Goal: Transaction & Acquisition: Purchase product/service

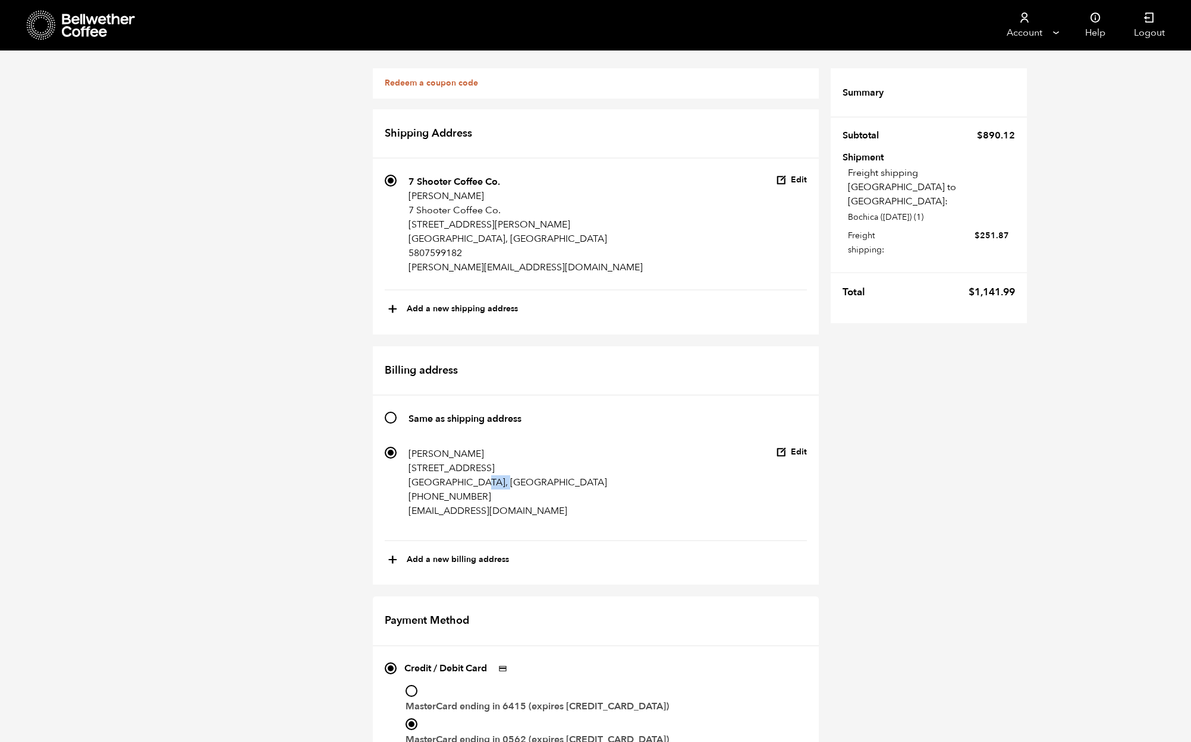
click at [96, 28] on icon at bounding box center [99, 26] width 74 height 24
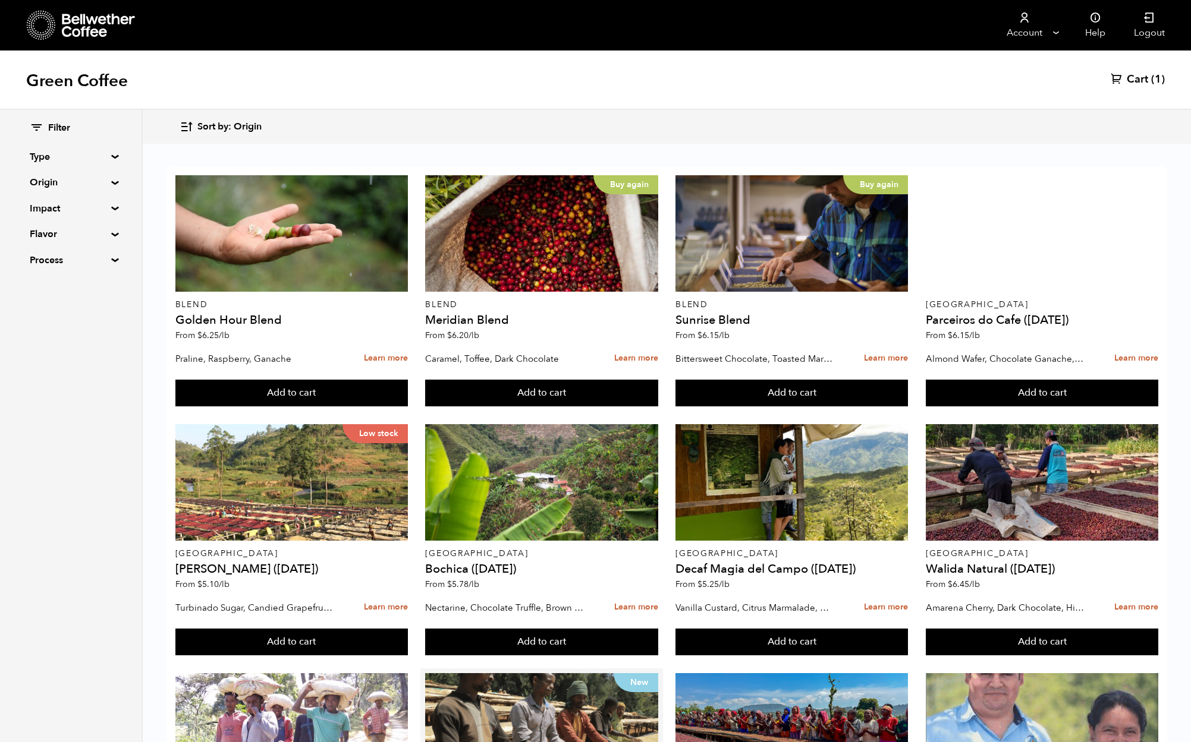
scroll to position [697, 0]
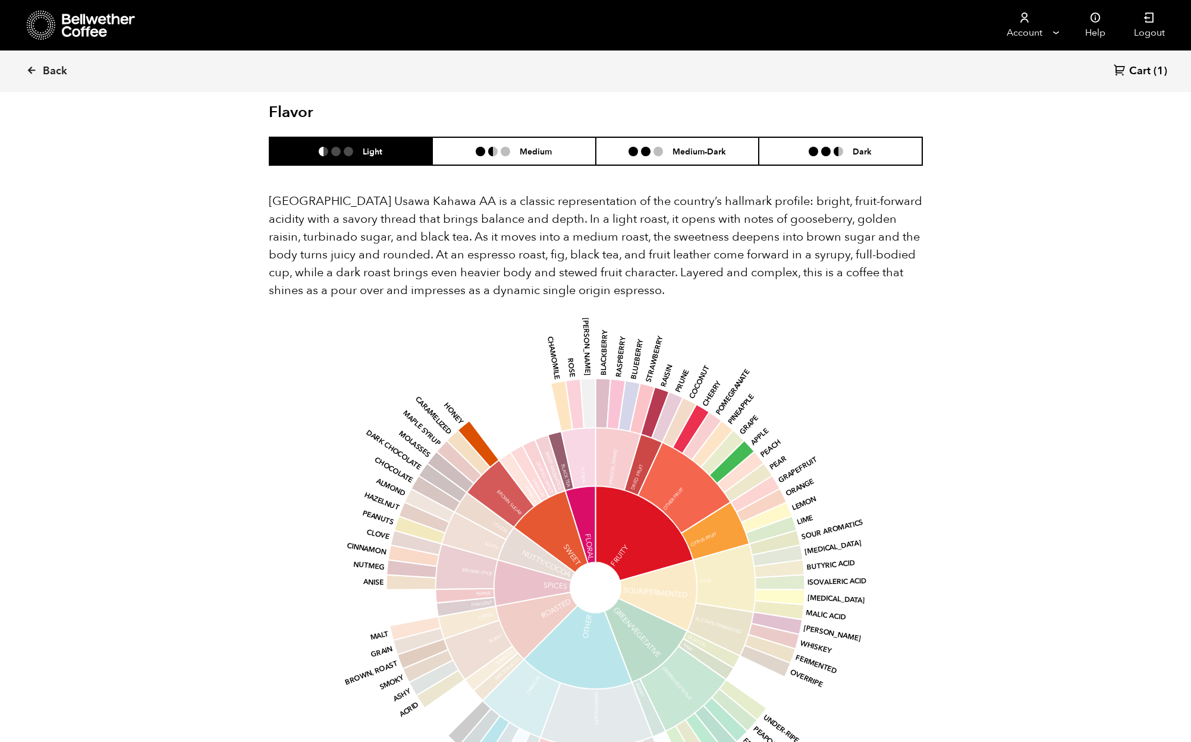
scroll to position [644, 0]
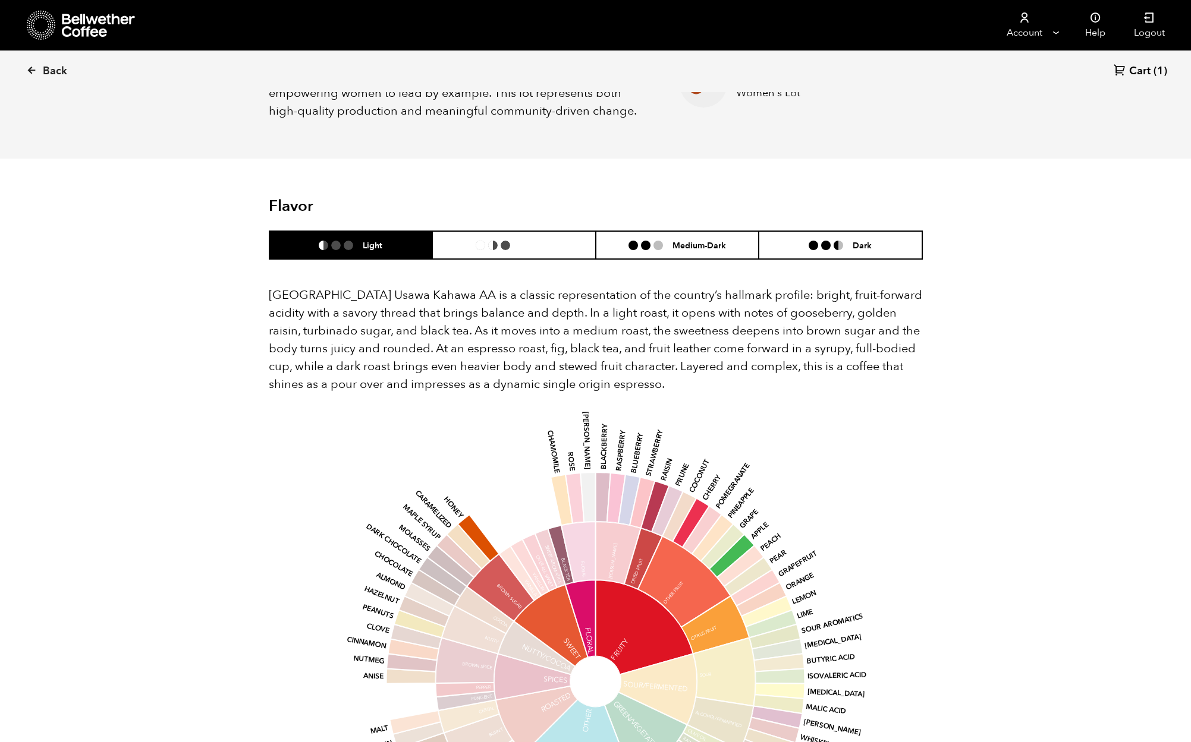
drag, startPoint x: 537, startPoint y: 231, endPoint x: 584, endPoint y: 245, distance: 48.5
click at [538, 240] on h6 "Medium" at bounding box center [535, 245] width 32 height 10
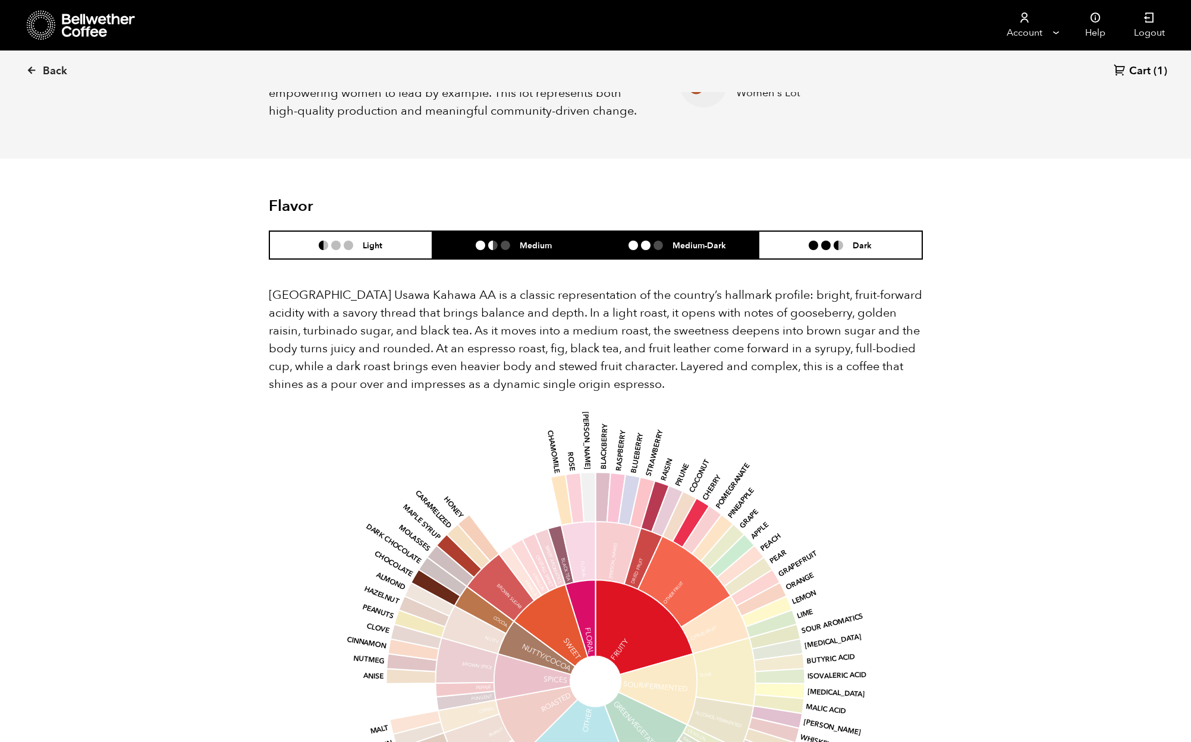
click at [717, 236] on li "Medium-Dark" at bounding box center [677, 245] width 163 height 28
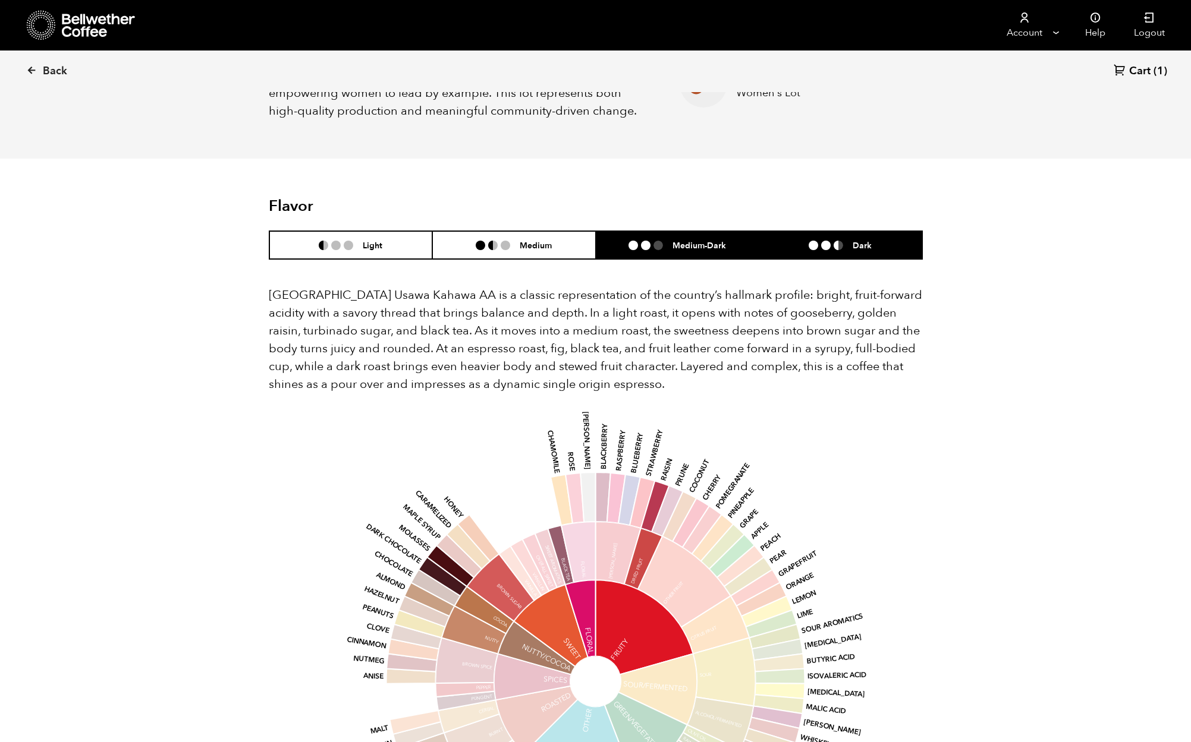
click at [865, 240] on h6 "Dark" at bounding box center [861, 245] width 19 height 10
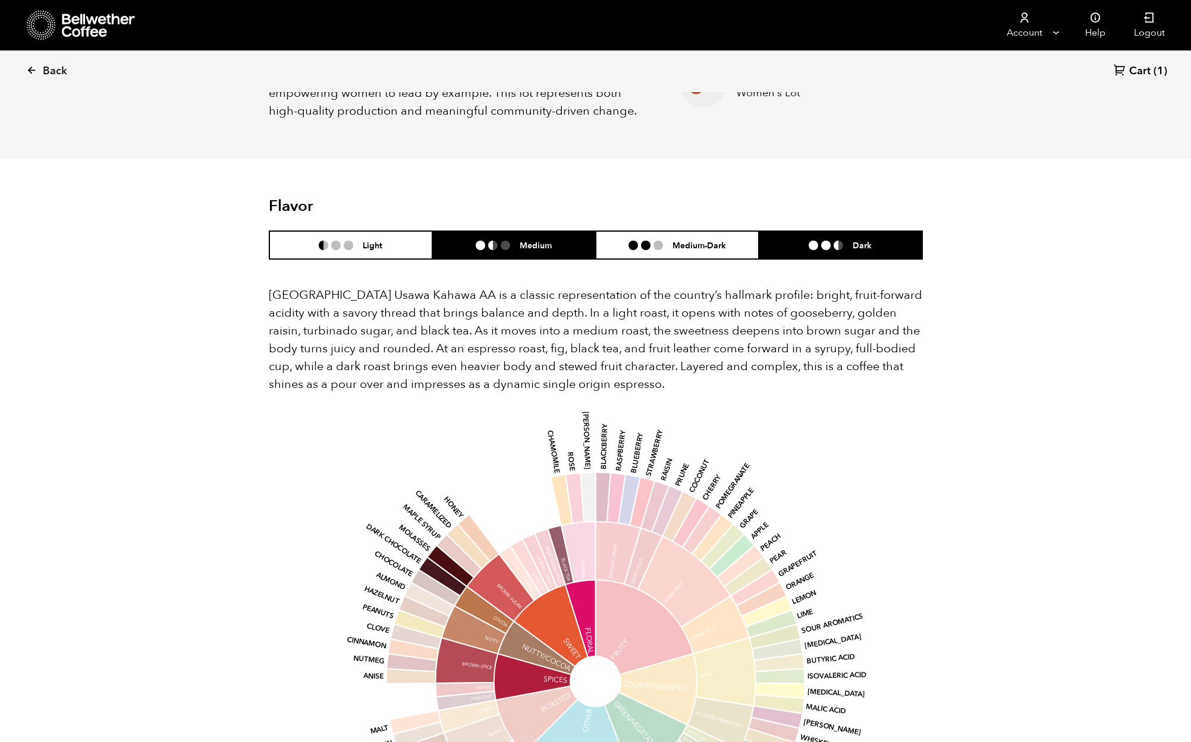
click at [531, 231] on li "Medium" at bounding box center [513, 245] width 163 height 28
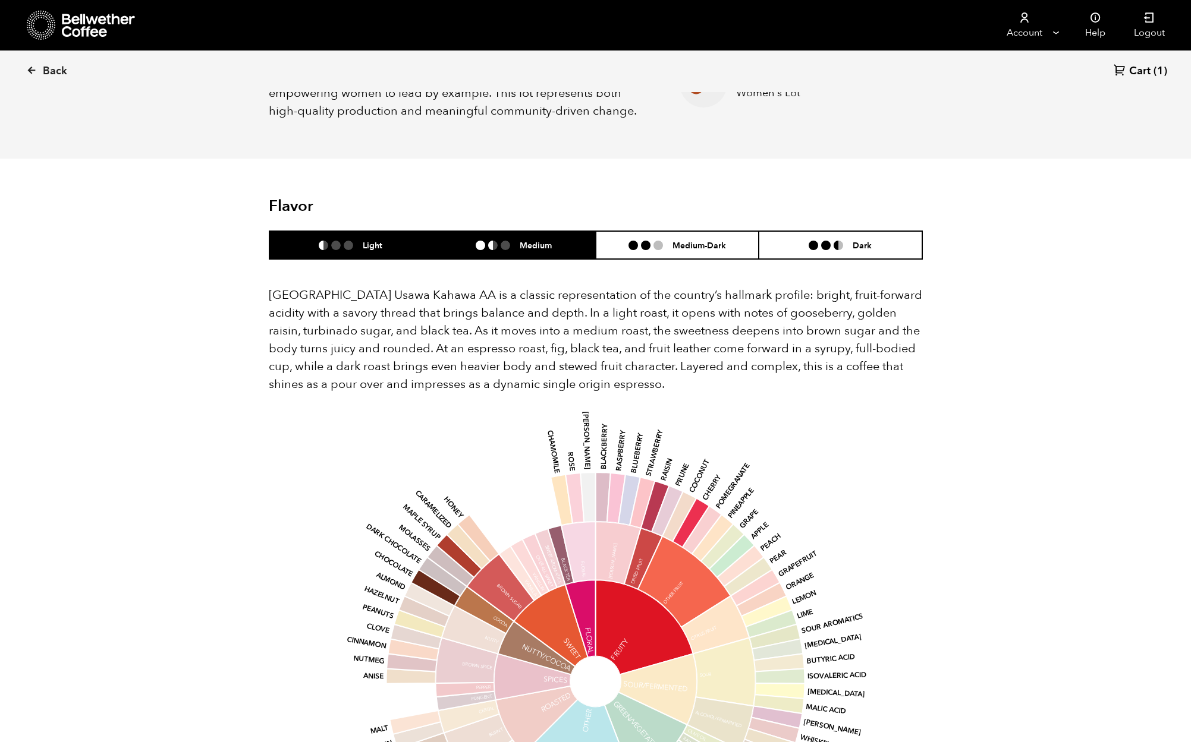
click at [380, 240] on h6 "Light" at bounding box center [373, 245] width 20 height 10
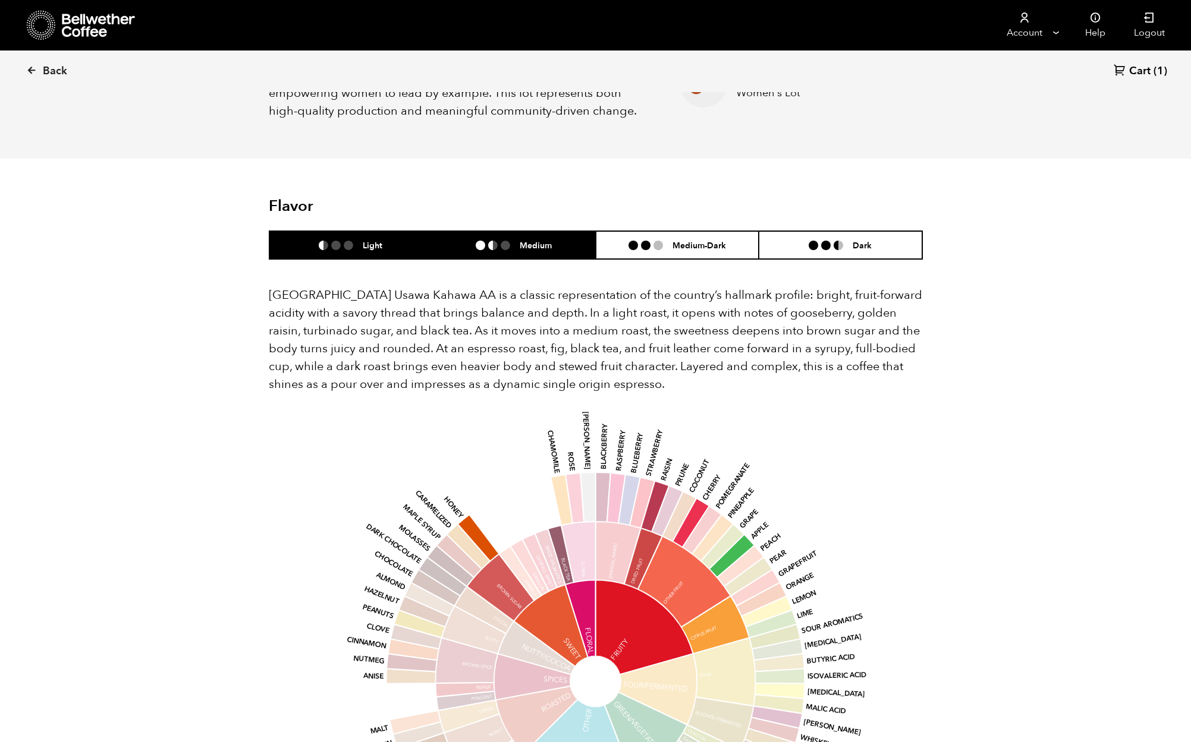
click at [549, 240] on h6 "Medium" at bounding box center [535, 245] width 32 height 10
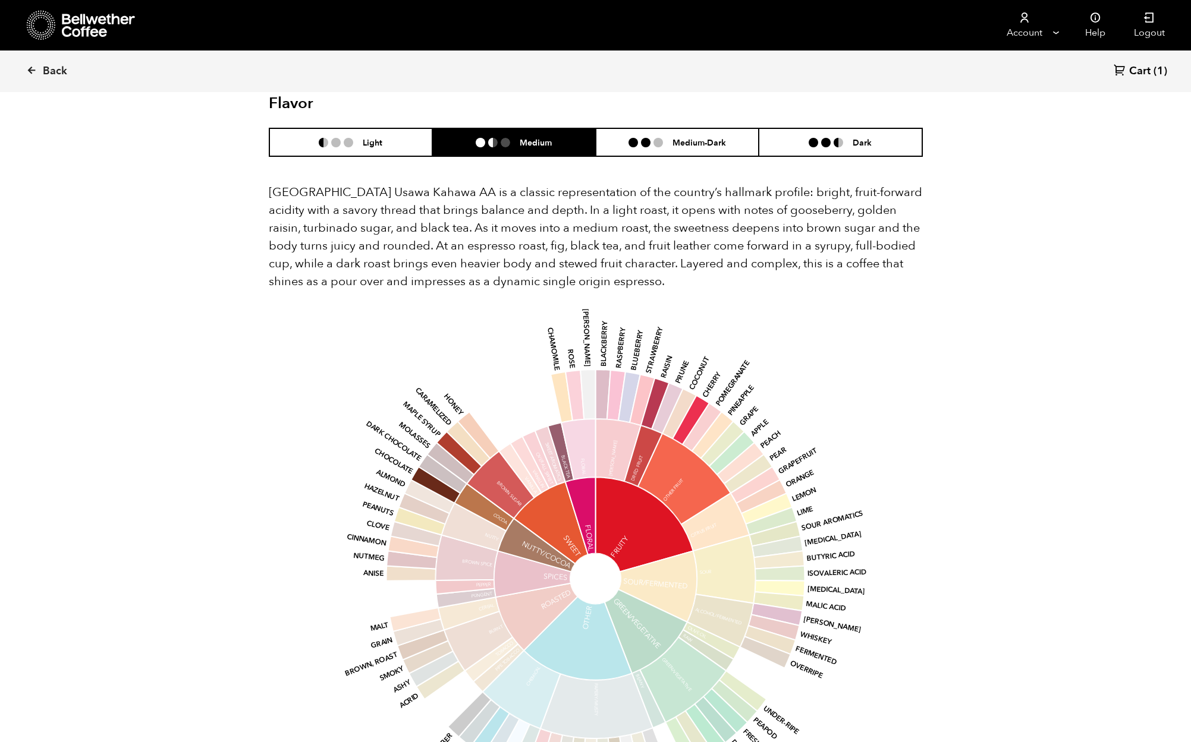
scroll to position [744, 0]
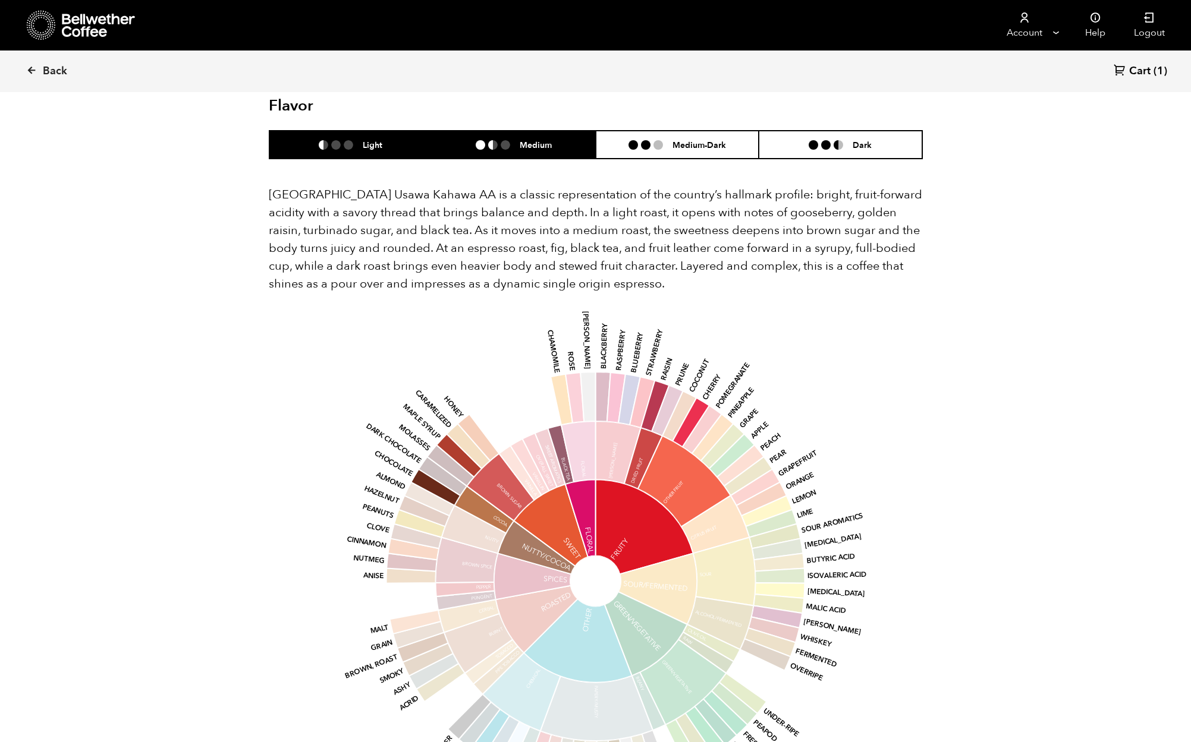
click at [408, 135] on li "Light" at bounding box center [350, 145] width 163 height 28
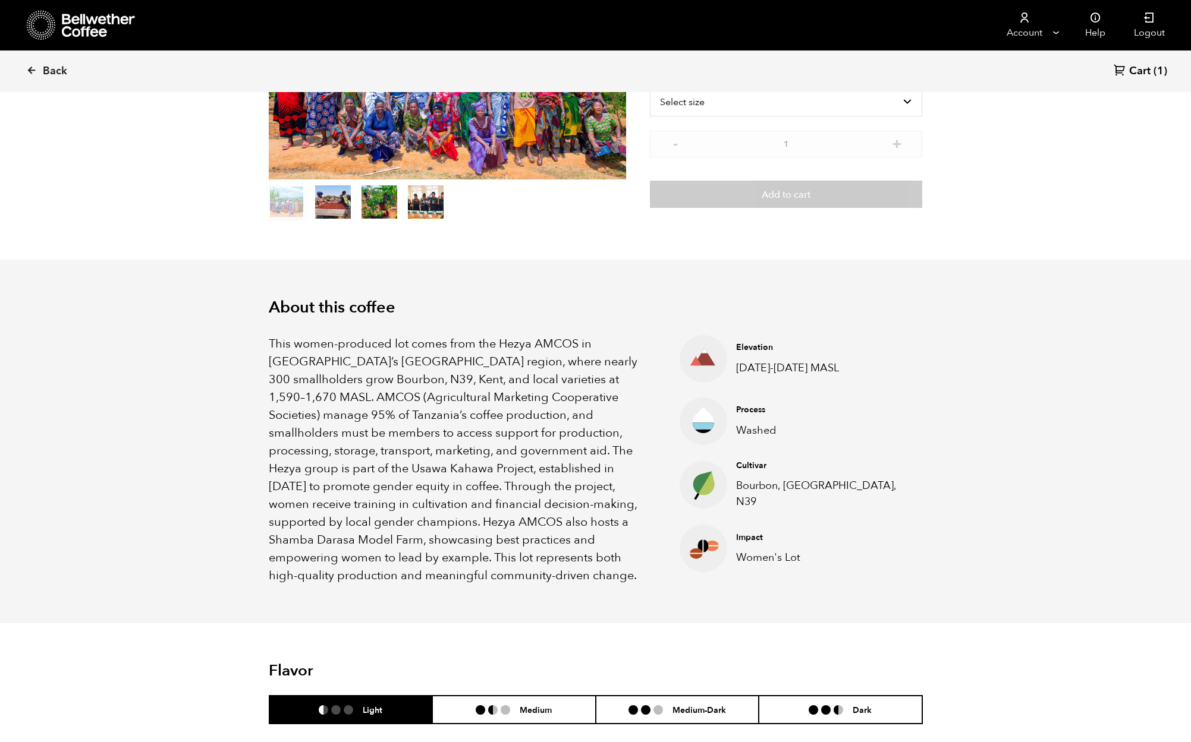
scroll to position [0, 0]
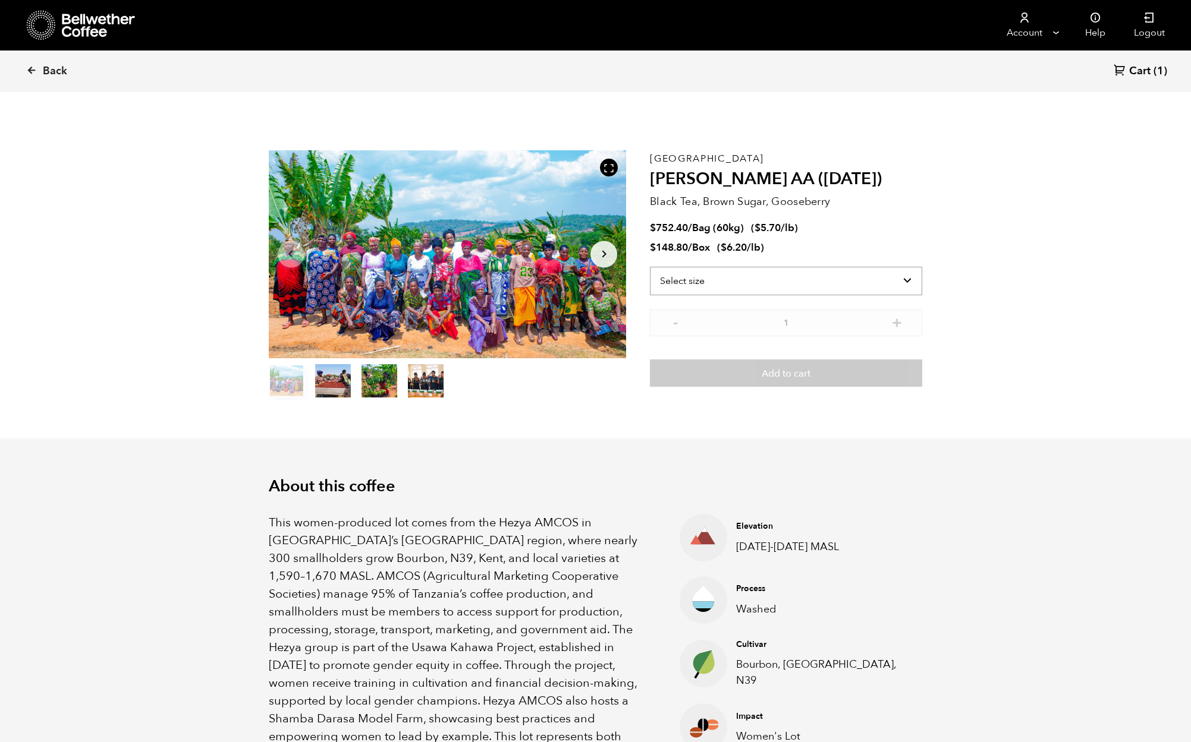
select select "bag-3"
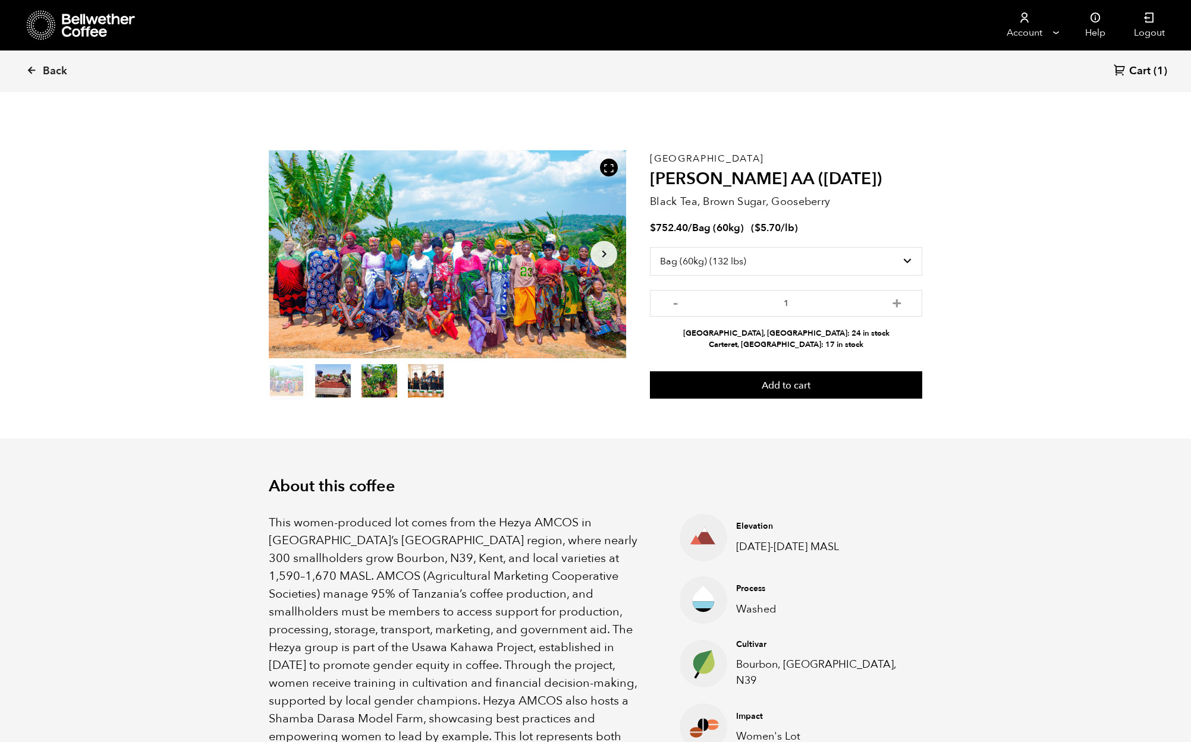
drag, startPoint x: 37, startPoint y: 70, endPoint x: 51, endPoint y: 67, distance: 14.1
click at [37, 70] on icon at bounding box center [31, 70] width 11 height 11
